Goal: Task Accomplishment & Management: Manage account settings

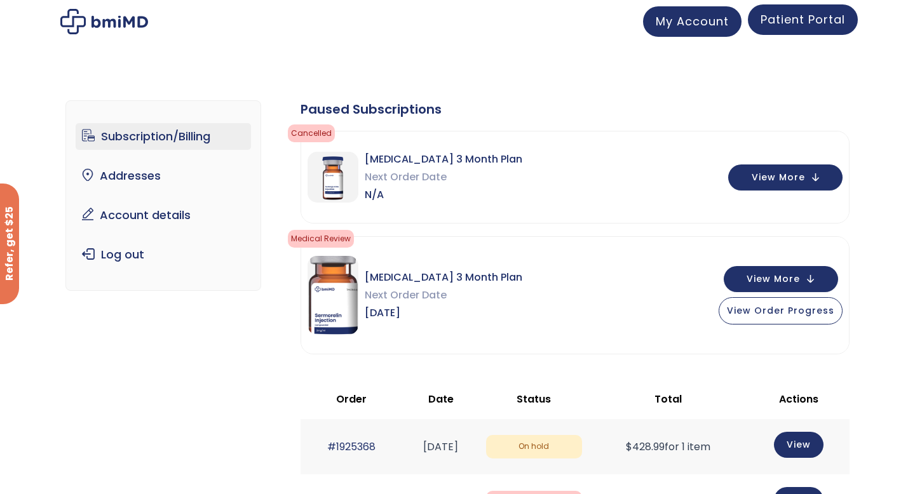
click at [780, 15] on span "Patient Portal" at bounding box center [803, 19] width 85 height 16
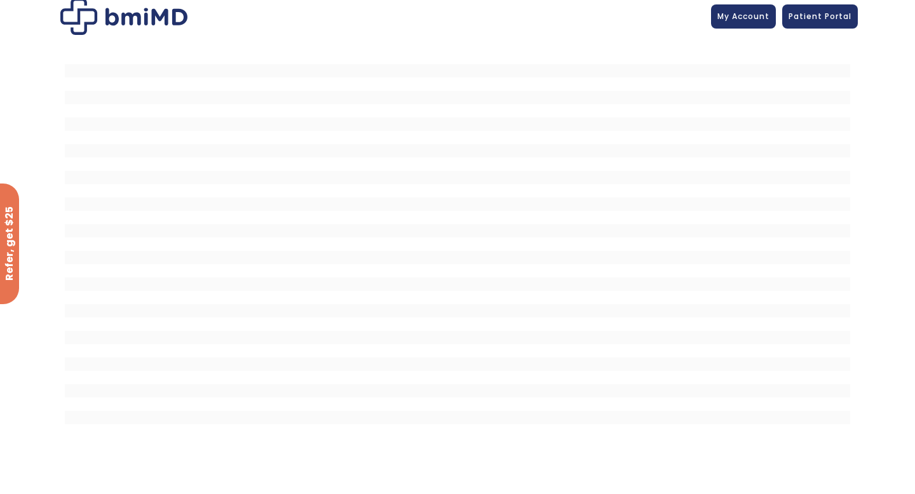
scroll to position [6, 0]
click at [738, 25] on link "My Account" at bounding box center [743, 17] width 65 height 24
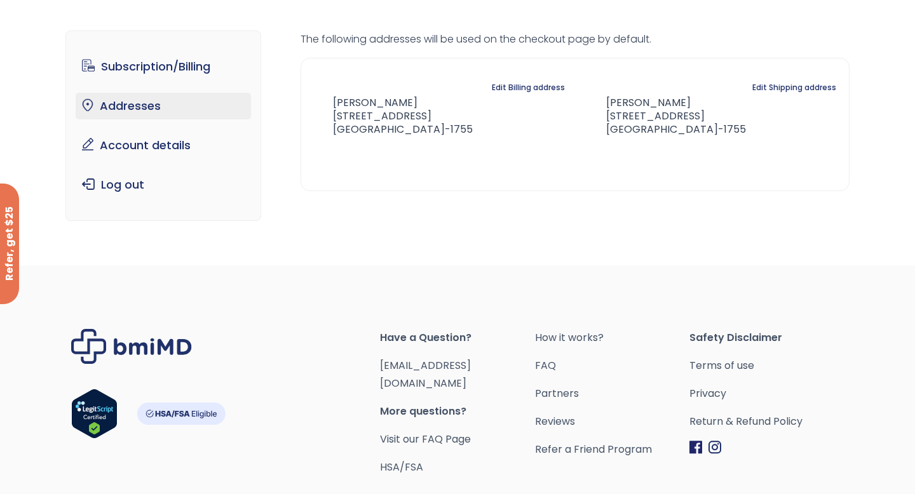
scroll to position [45, 0]
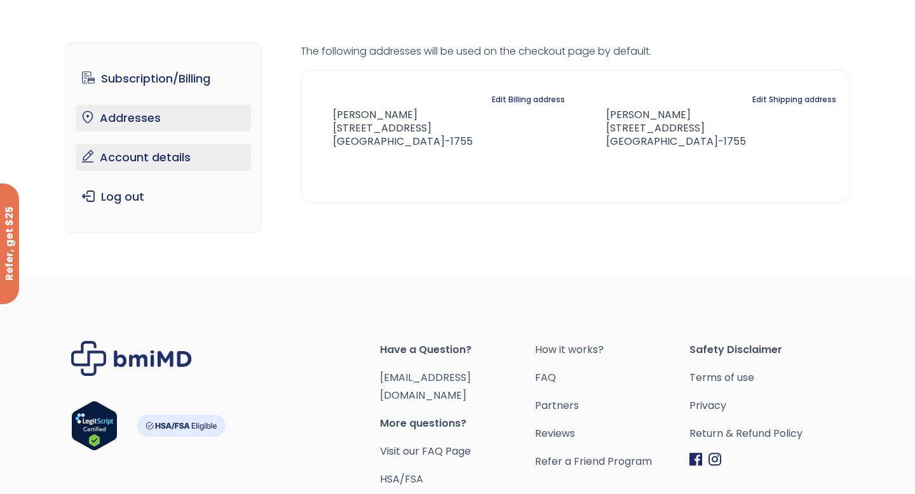
click at [194, 152] on link "Account details" at bounding box center [164, 157] width 176 height 27
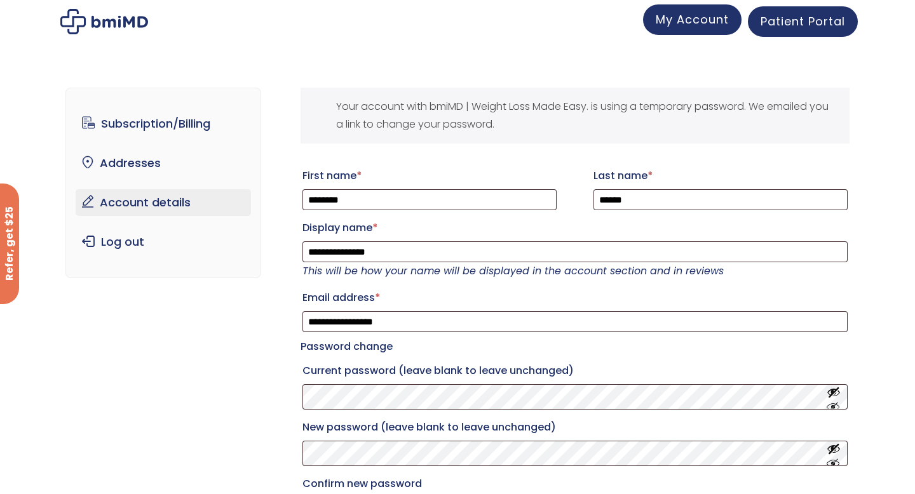
click at [684, 27] on span "My Account" at bounding box center [692, 19] width 73 height 16
